Goal: Transaction & Acquisition: Download file/media

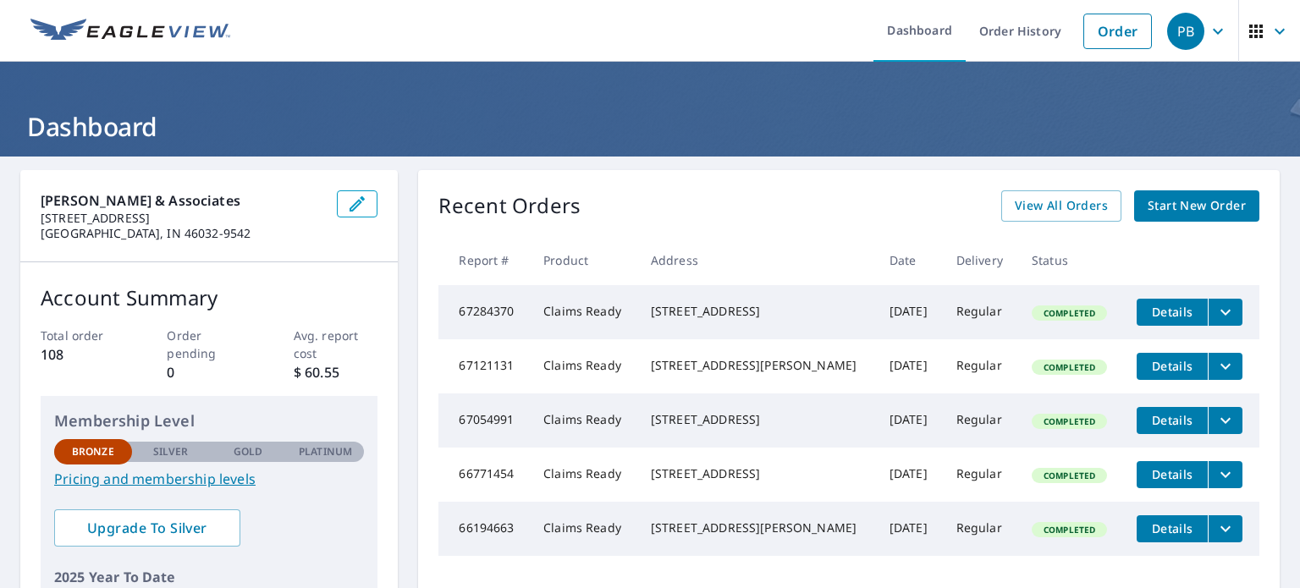
click at [1270, 35] on icon "button" at bounding box center [1280, 31] width 20 height 20
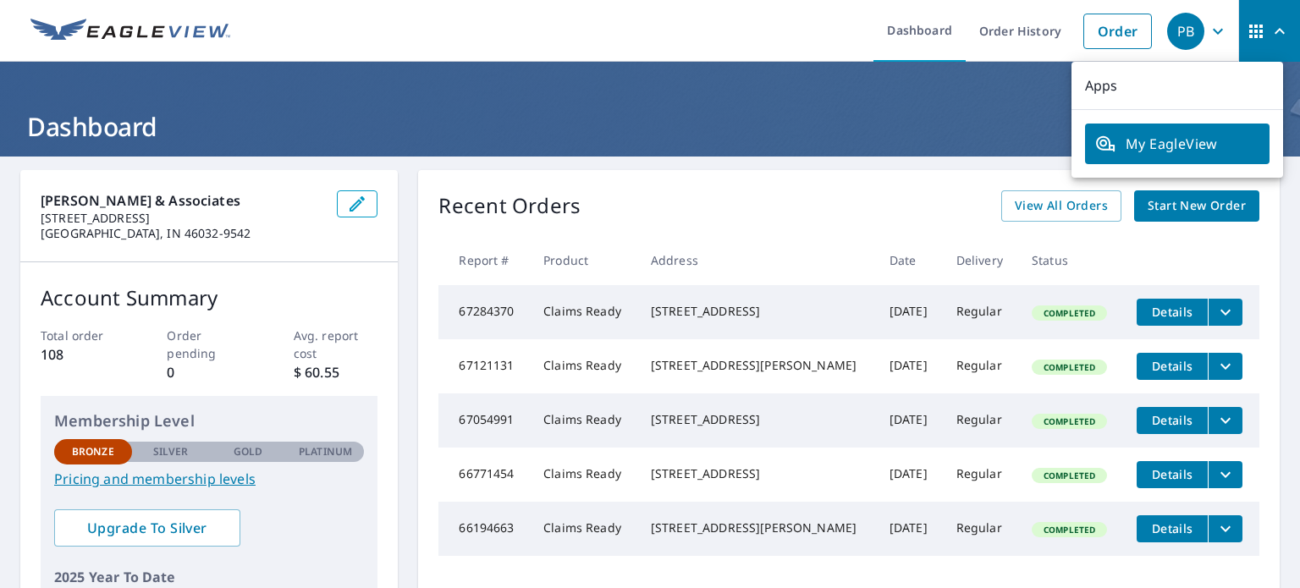
click at [1246, 36] on icon "button" at bounding box center [1256, 31] width 20 height 20
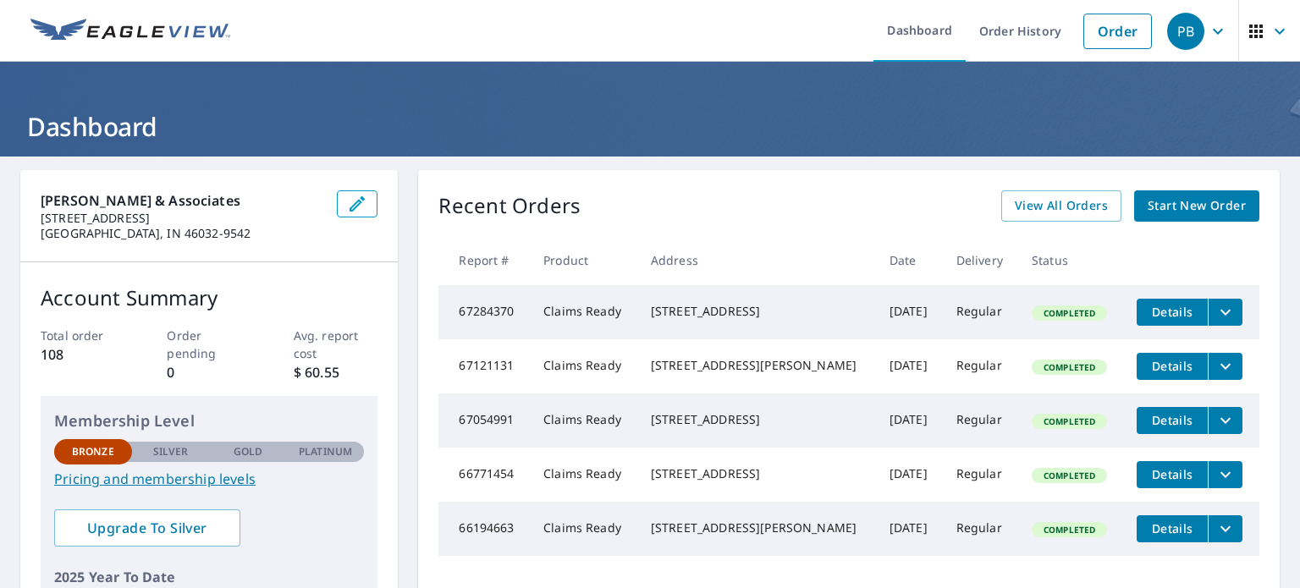
click at [1167, 40] on div "PB" at bounding box center [1185, 31] width 37 height 37
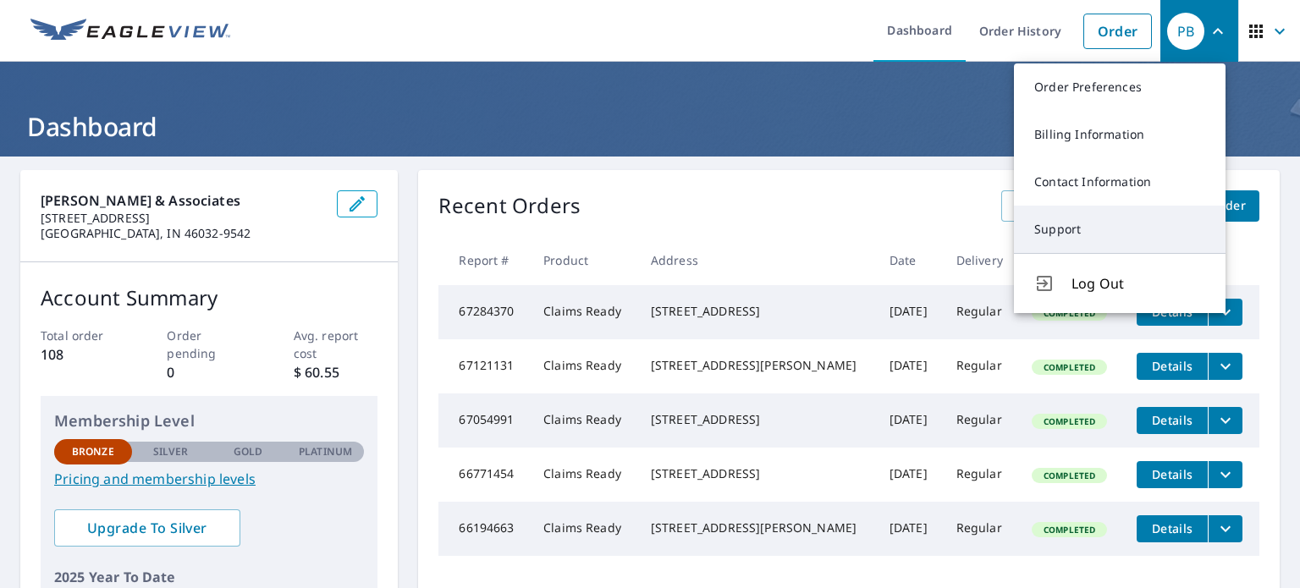
click at [1105, 219] on link "Support" at bounding box center [1120, 229] width 212 height 47
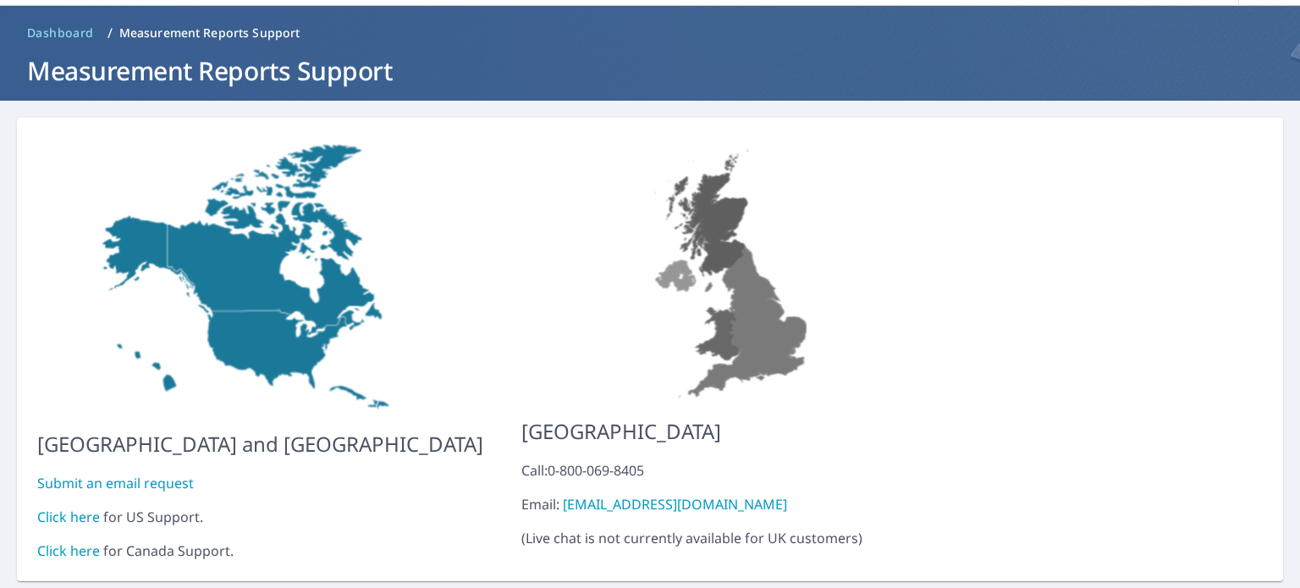
scroll to position [96, 0]
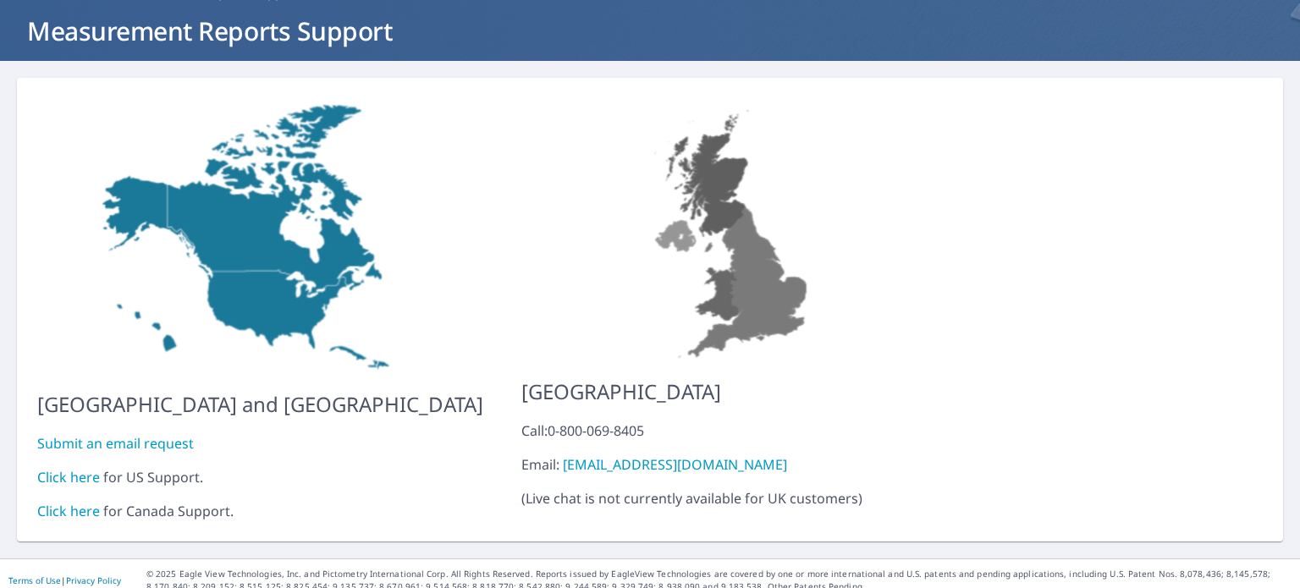
click at [88, 468] on link "Click here" at bounding box center [68, 477] width 63 height 19
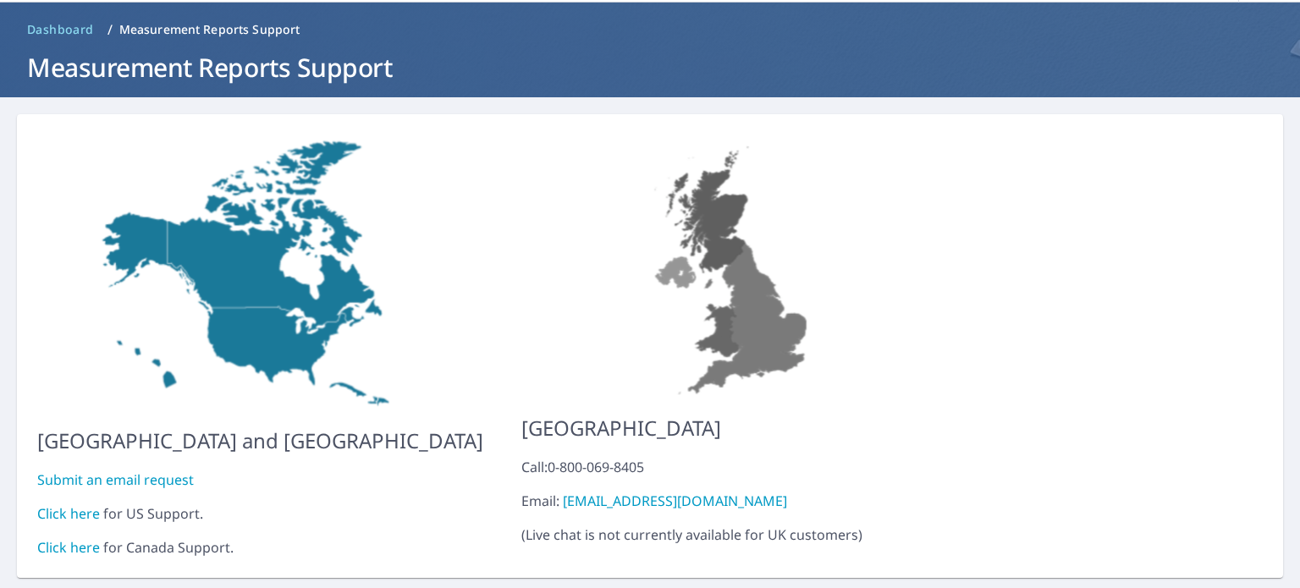
scroll to position [0, 0]
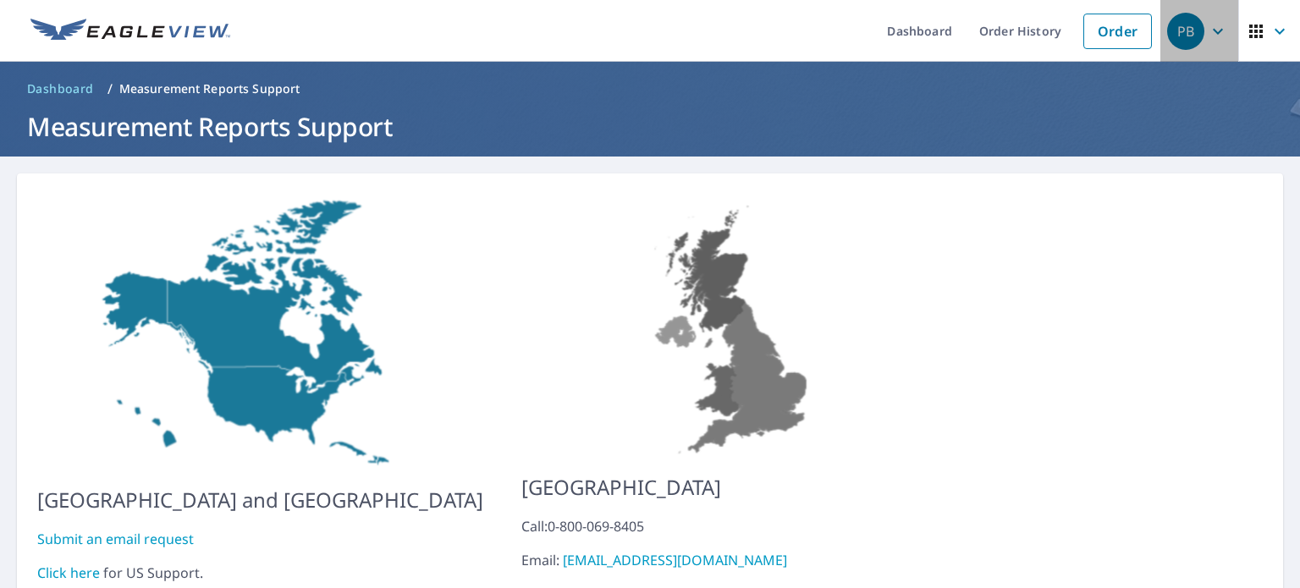
click at [1175, 30] on div "PB" at bounding box center [1185, 31] width 37 height 37
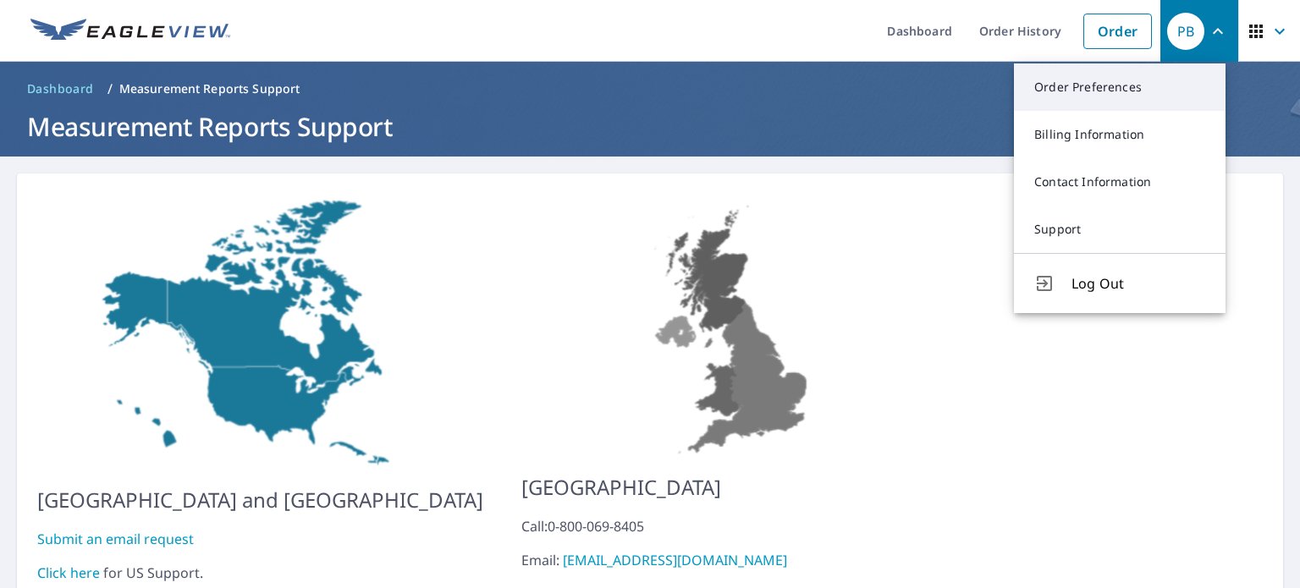
click at [1103, 92] on link "Order Preferences" at bounding box center [1120, 86] width 212 height 47
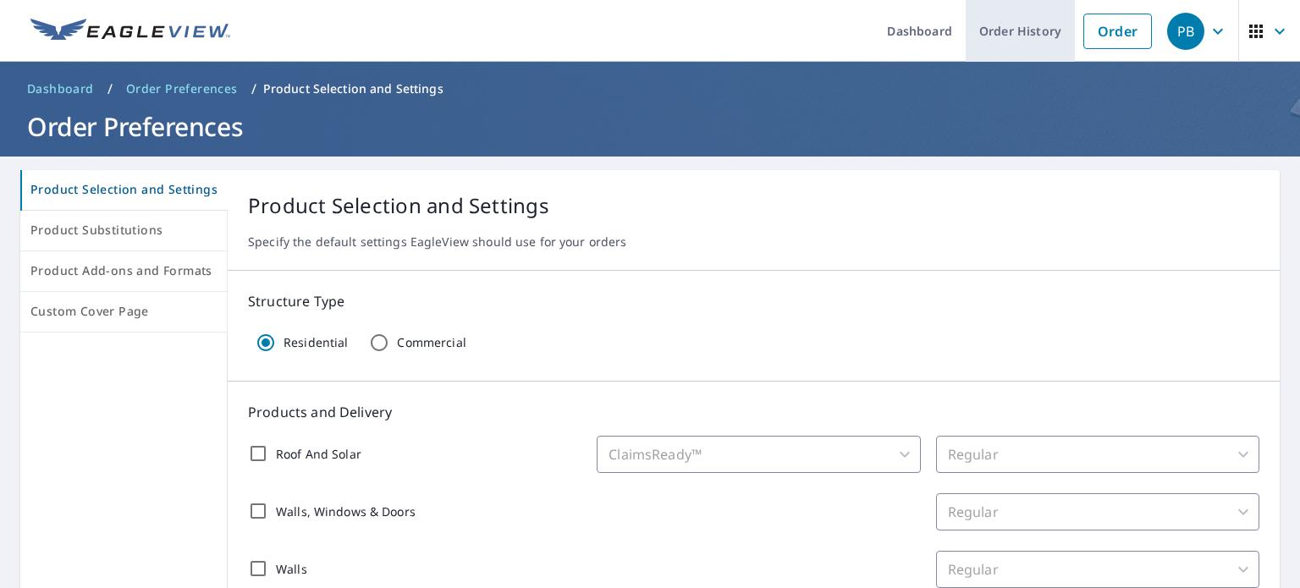
click at [999, 29] on link "Order History" at bounding box center [1020, 31] width 109 height 62
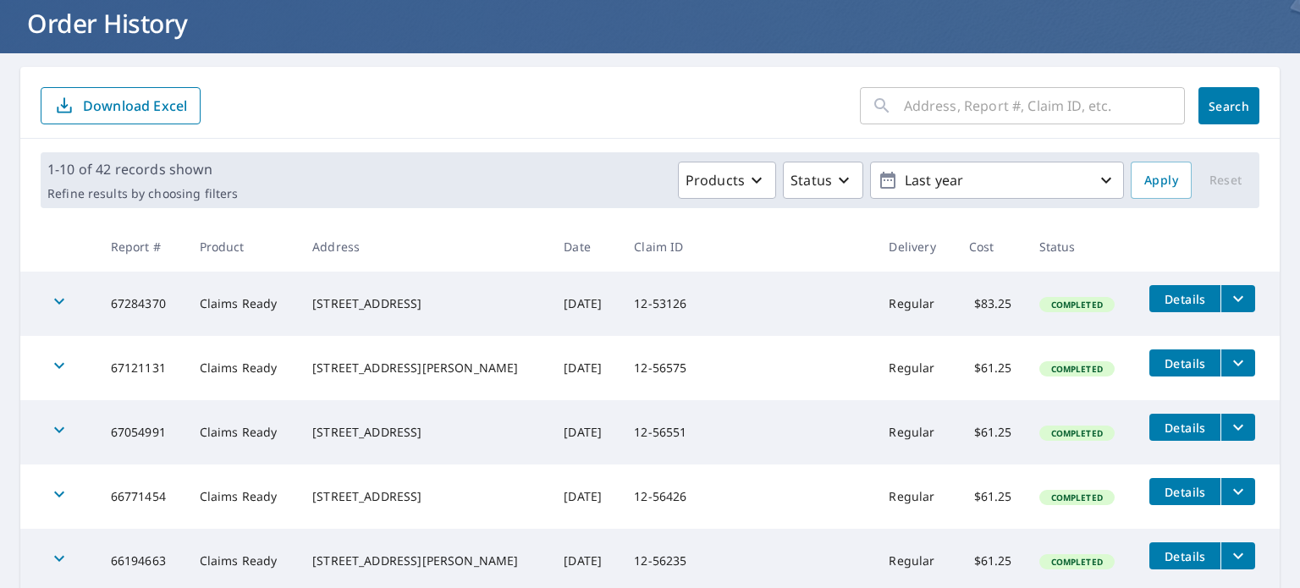
scroll to position [105, 0]
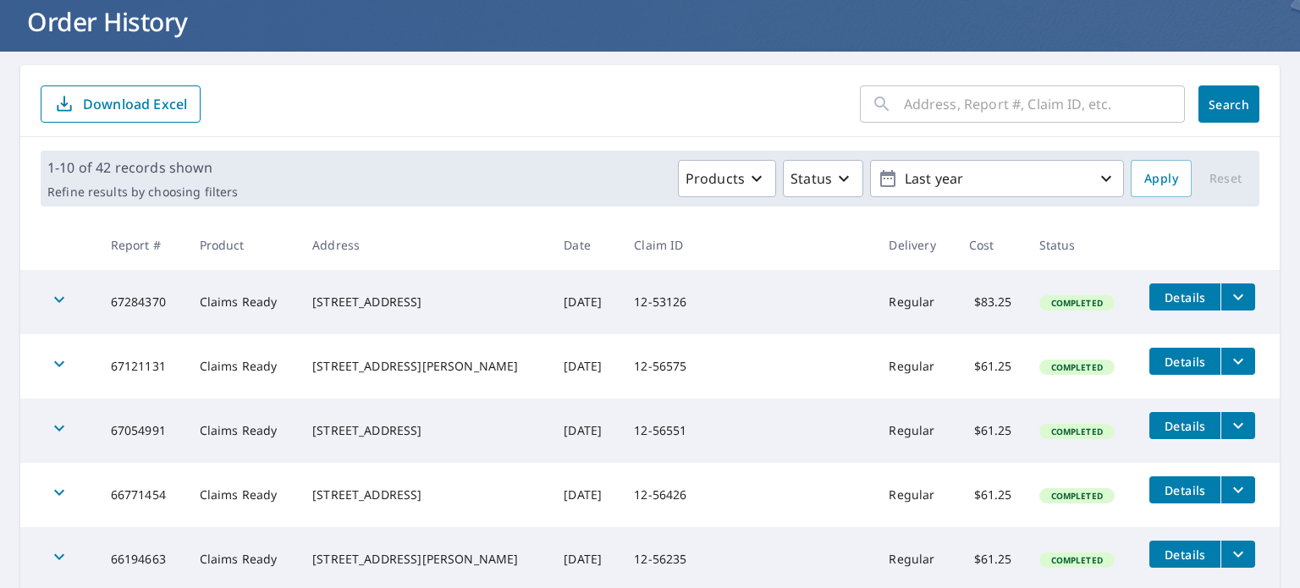
click at [116, 306] on td "67284370" at bounding box center [141, 302] width 89 height 64
click at [141, 297] on td "67284370" at bounding box center [141, 302] width 89 height 64
click at [1228, 292] on icon "filesDropdownBtn-67284370" at bounding box center [1238, 297] width 20 height 20
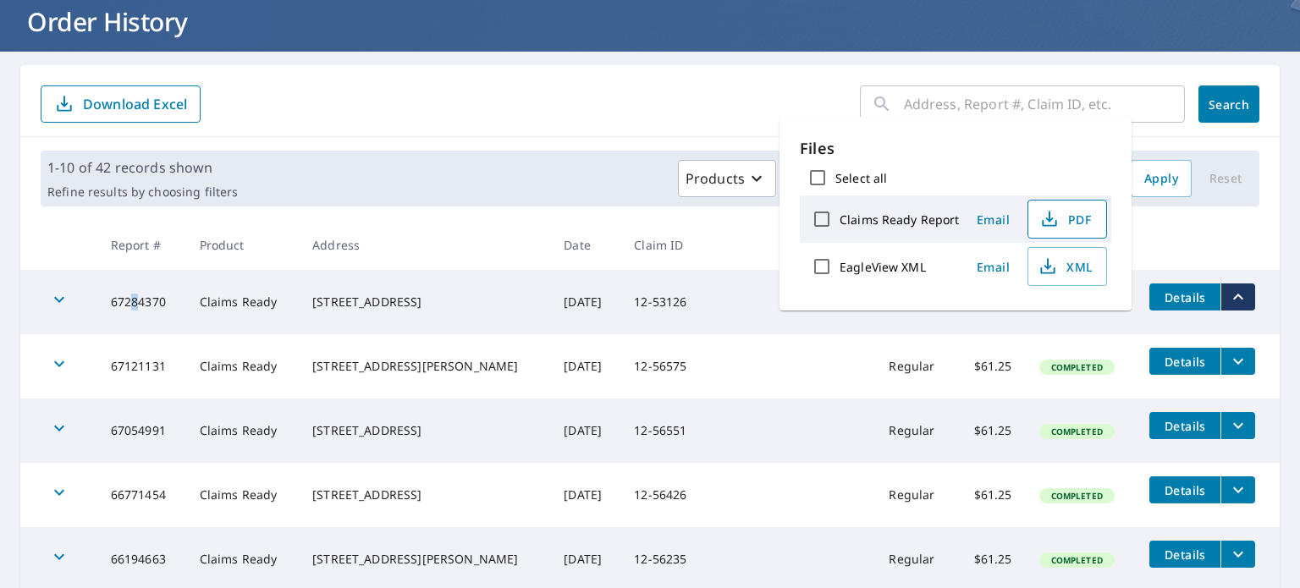
click at [1066, 221] on span "PDF" at bounding box center [1066, 219] width 54 height 20
click at [489, 128] on div "​ Search Download Excel" at bounding box center [650, 101] width 1260 height 72
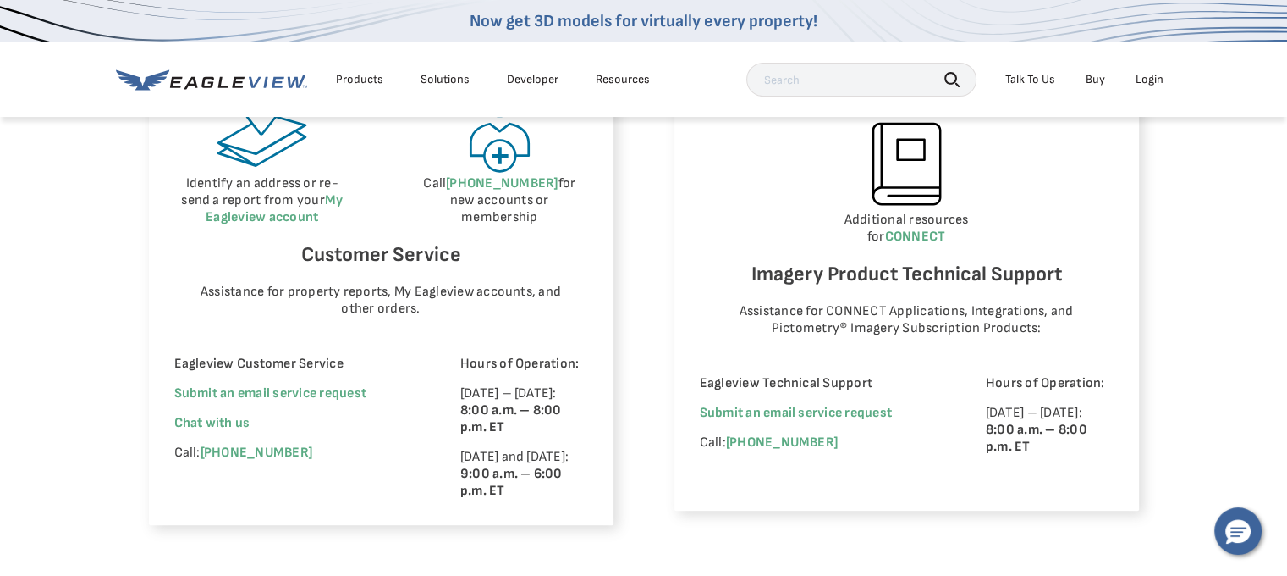
scroll to position [1058, 0]
